Goal: Information Seeking & Learning: Learn about a topic

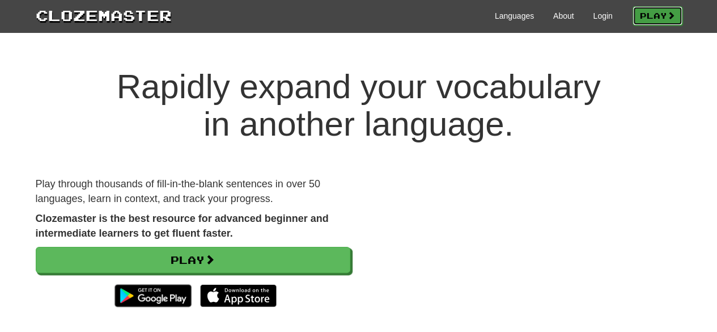
click at [649, 18] on link "Play" at bounding box center [658, 15] width 50 height 19
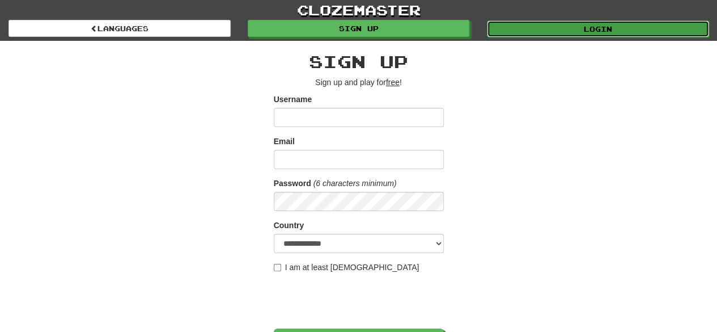
click at [525, 29] on link "Login" at bounding box center [598, 28] width 222 height 17
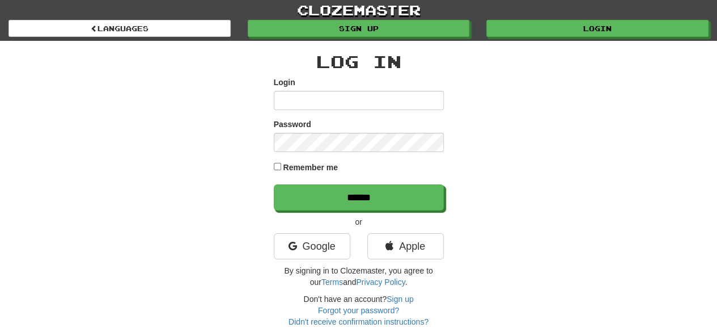
click at [355, 103] on input "Login" at bounding box center [359, 100] width 170 height 19
click at [299, 258] on link "Google" at bounding box center [312, 246] width 77 height 26
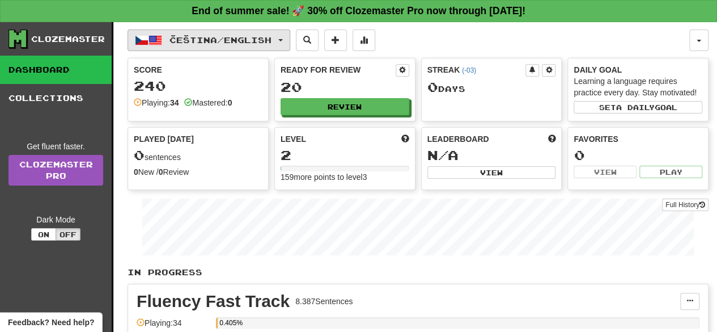
click at [200, 38] on span "Čeština / English" at bounding box center [221, 40] width 102 height 10
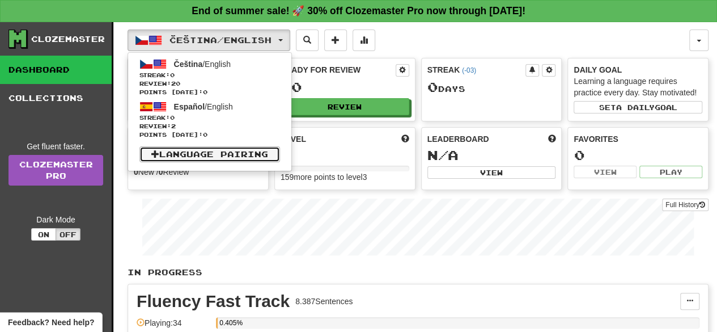
click at [243, 151] on link "Language Pairing" at bounding box center [209, 154] width 141 height 16
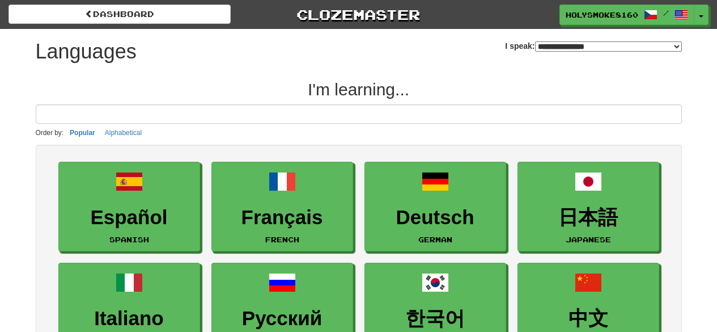
select select "*******"
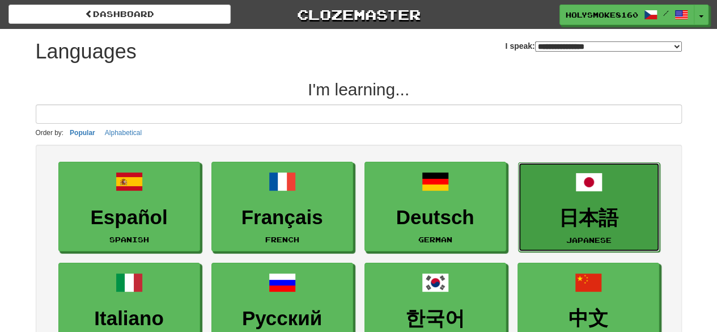
click at [600, 211] on h3 "日本語" at bounding box center [588, 218] width 129 height 22
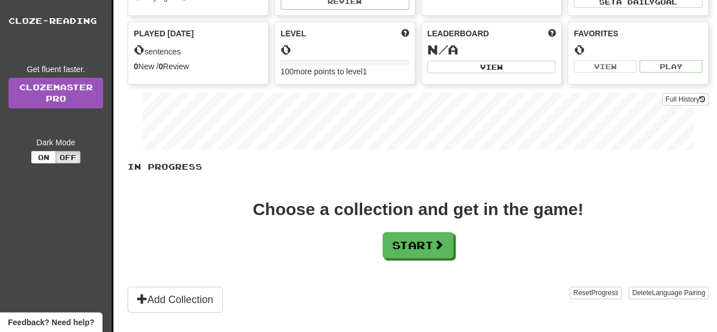
scroll to position [170, 0]
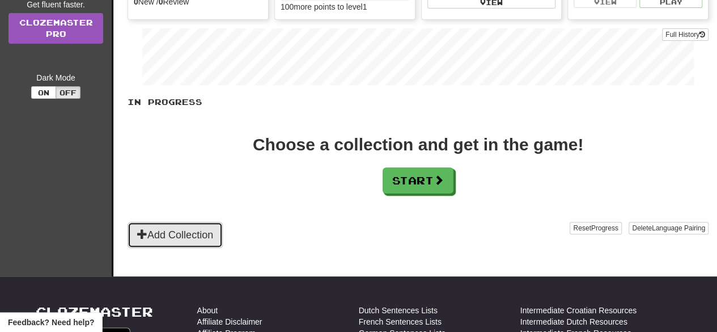
click at [179, 222] on button "Add Collection" at bounding box center [175, 235] width 95 height 26
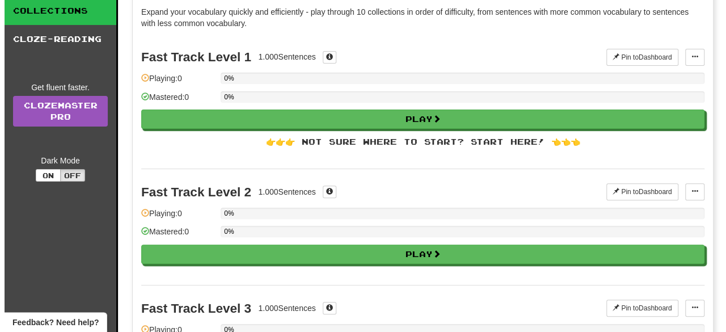
scroll to position [0, 0]
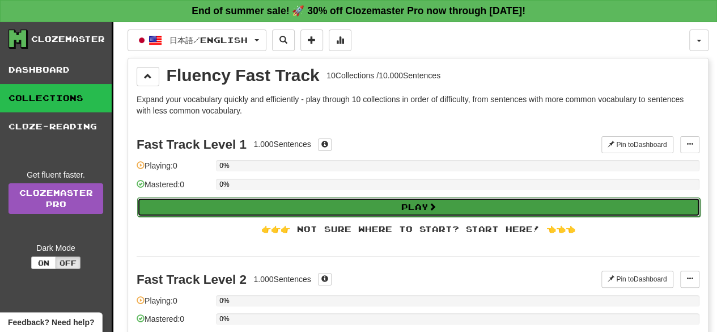
click at [425, 208] on button "Play" at bounding box center [418, 206] width 563 height 19
select select "**"
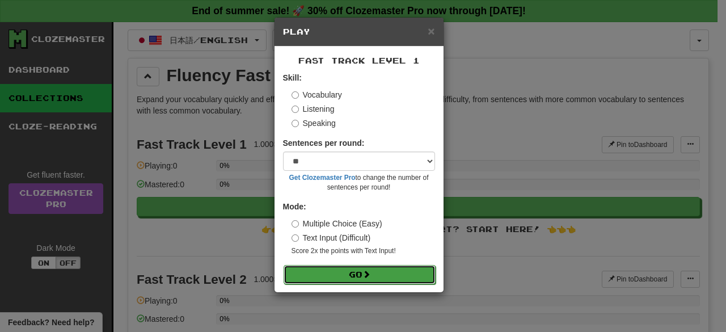
click at [352, 270] on button "Go" at bounding box center [360, 274] width 152 height 19
